Goal: Task Accomplishment & Management: Complete application form

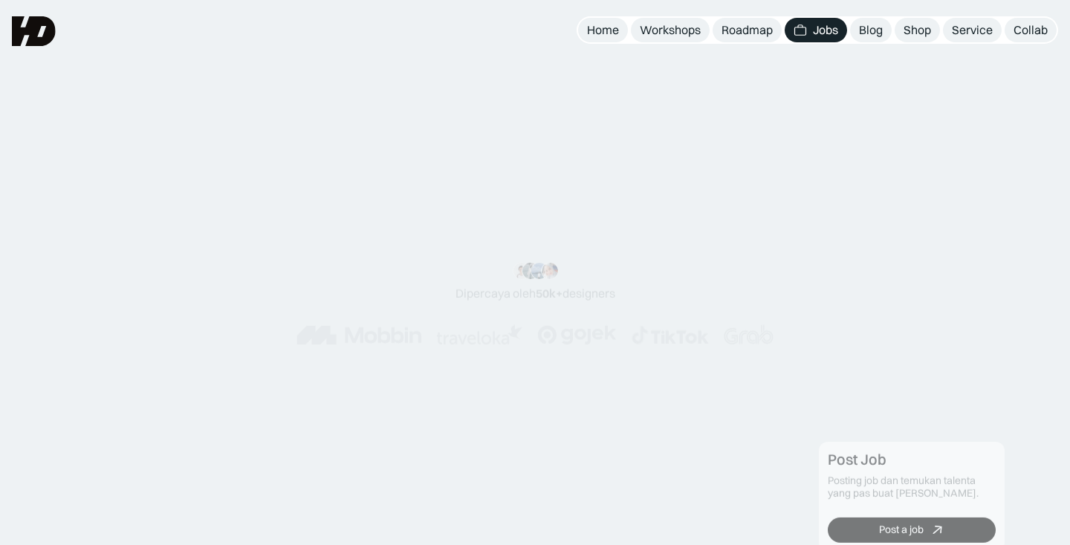
scroll to position [1203, 0]
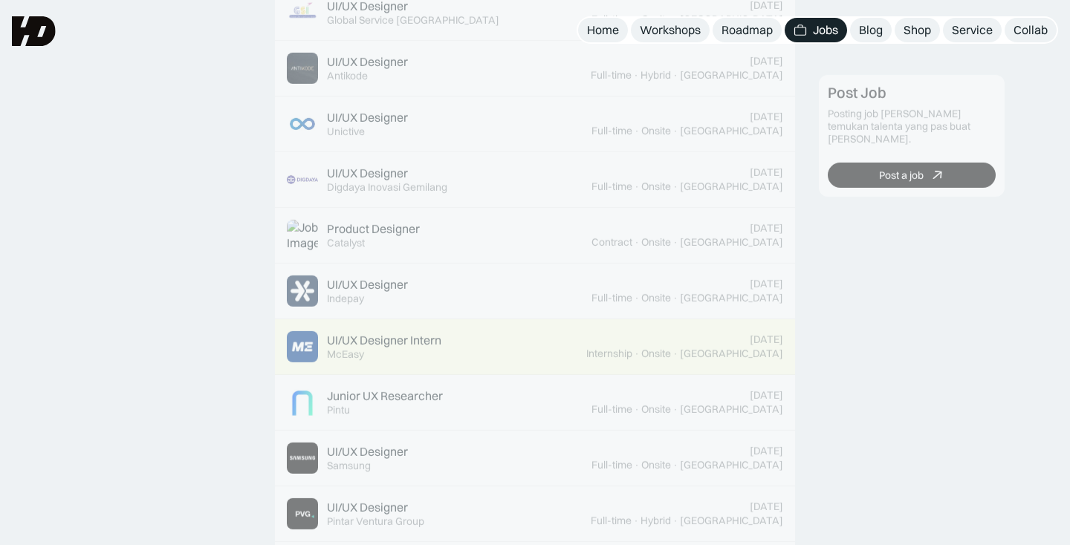
scroll to position [526, 0]
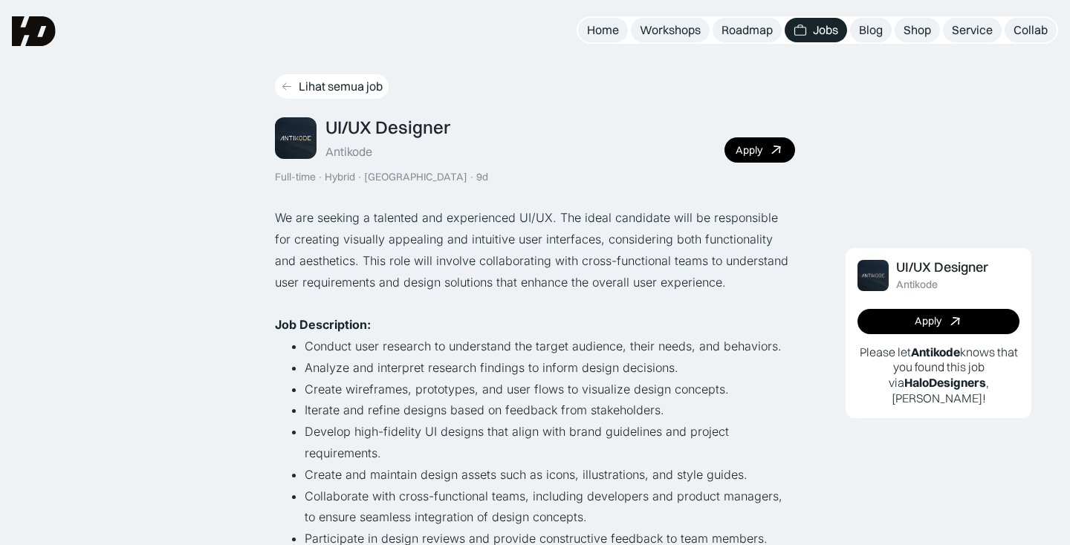
click at [305, 88] on div "Lihat semua job" at bounding box center [341, 87] width 84 height 16
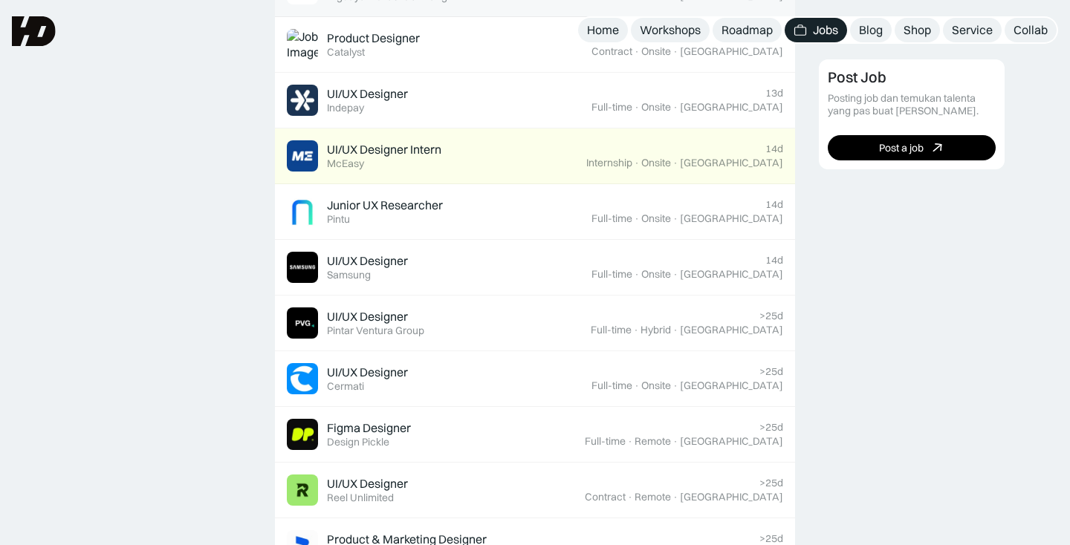
scroll to position [830, 0]
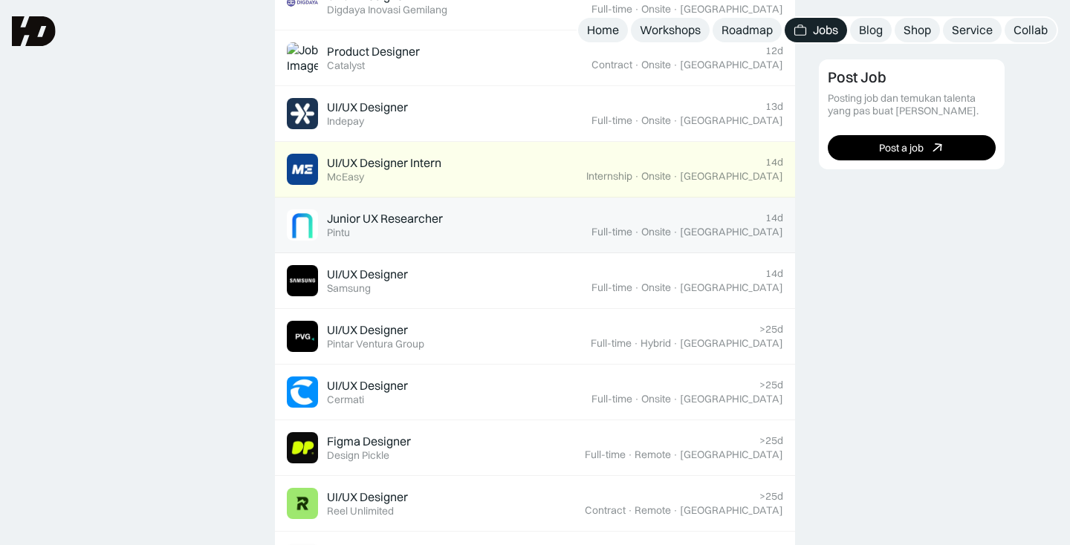
click at [401, 215] on div "Junior UX Researcher" at bounding box center [385, 219] width 116 height 16
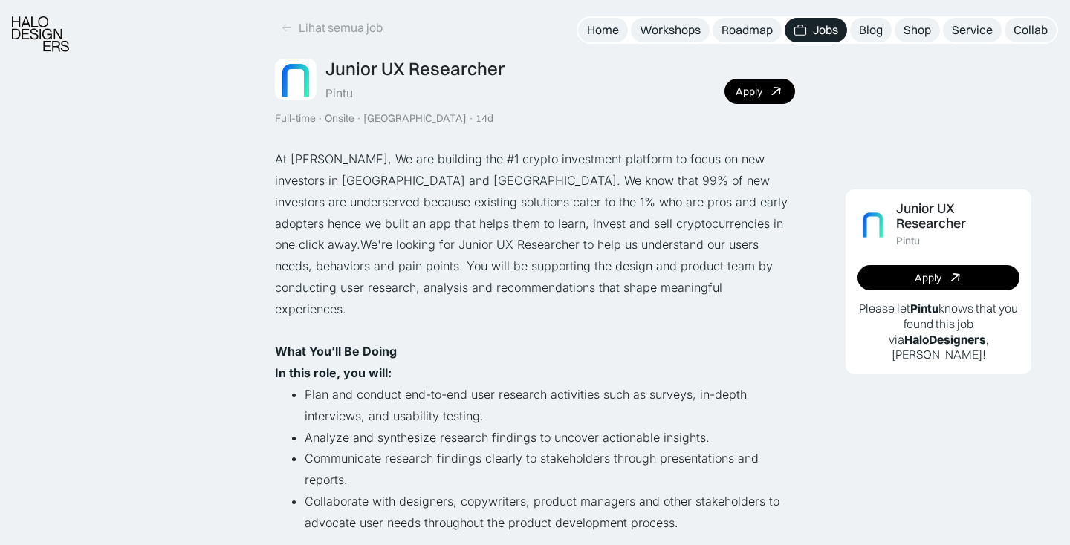
scroll to position [75, 0]
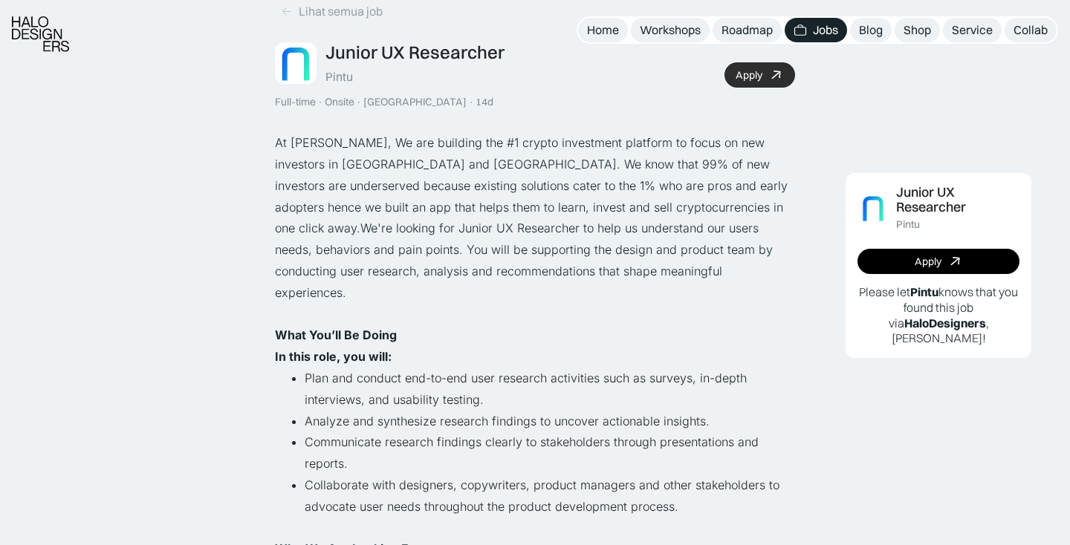
click at [763, 74] on link "Apply" at bounding box center [759, 74] width 71 height 25
